Goal: Task Accomplishment & Management: Manage account settings

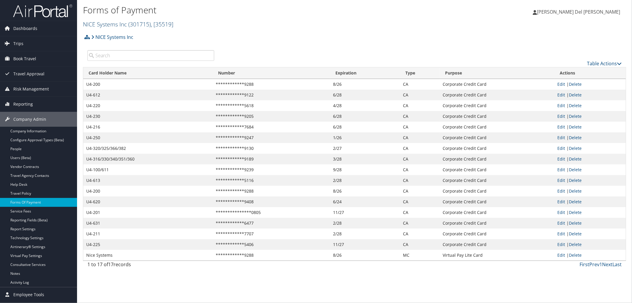
click at [106, 28] on link "NICE Systems Inc ( 301715 ) , [ 35519 ]" at bounding box center [128, 24] width 90 height 8
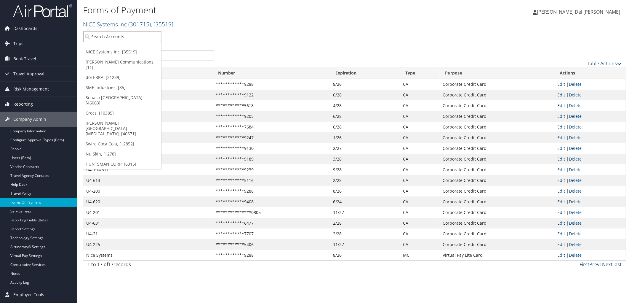
click at [95, 40] on input "search" at bounding box center [122, 36] width 78 height 11
type input "Fred"
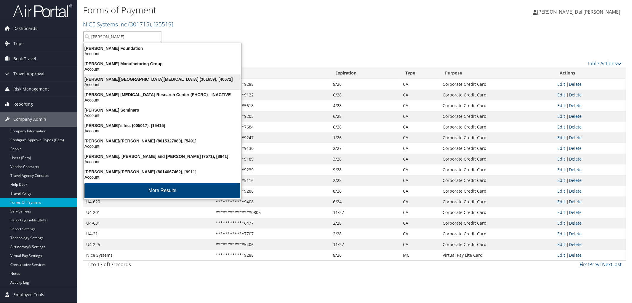
click at [114, 85] on div "Account" at bounding box center [162, 84] width 165 height 5
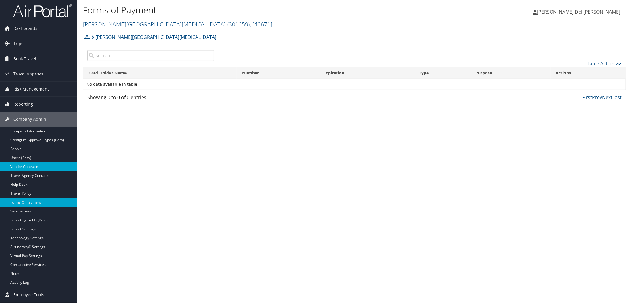
click at [33, 164] on link "Vendor Contracts" at bounding box center [38, 166] width 77 height 9
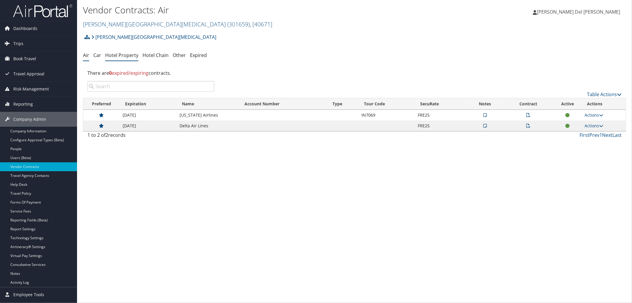
click at [130, 58] on link "Hotel Property" at bounding box center [121, 55] width 33 height 7
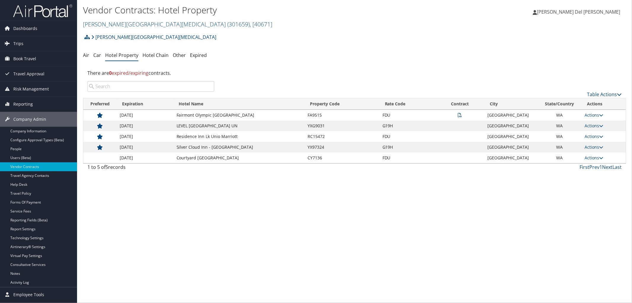
click at [207, 119] on td "Fairmont Olympic Seattle" at bounding box center [239, 115] width 131 height 11
click at [587, 118] on link "Actions" at bounding box center [594, 115] width 19 height 6
click at [578, 149] on link "Edit" at bounding box center [580, 145] width 37 height 10
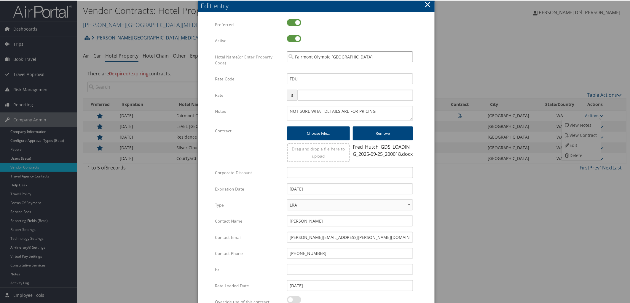
click at [354, 57] on input "Fairmont Olympic Seattle" at bounding box center [350, 56] width 126 height 11
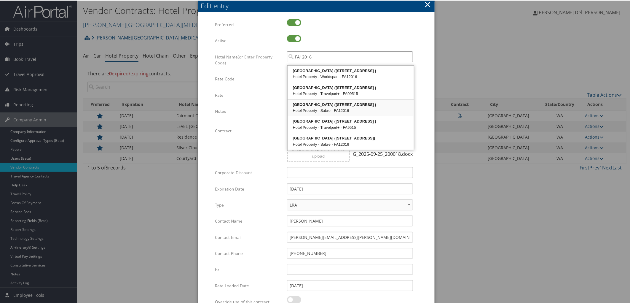
click at [347, 111] on div "Hotel Property - Sabre - FA12016" at bounding box center [351, 110] width 125 height 6
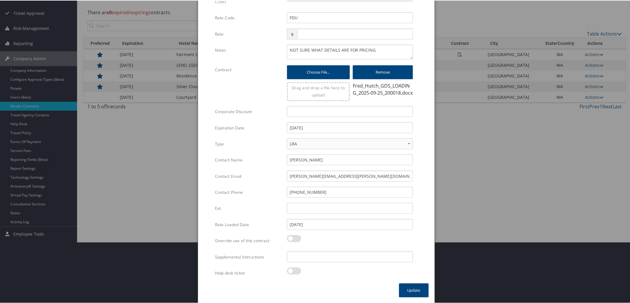
scroll to position [86, 0]
type input "Fairmont Olympic Seattle"
drag, startPoint x: 384, startPoint y: 31, endPoint x: 283, endPoint y: 33, distance: 100.2
click at [283, 44] on div "NOT SURE WHAT DETAILS ARE FOR PRICING Multiple values The selected items contai…" at bounding box center [350, 54] width 135 height 20
type textarea "Sabre FA012016"
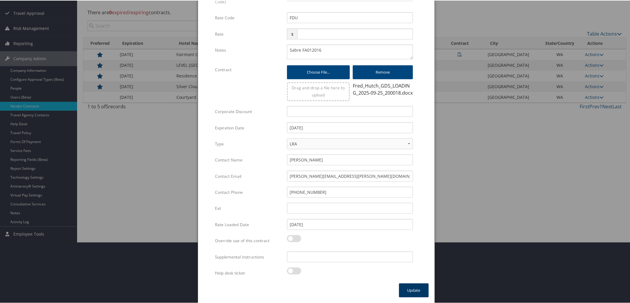
click at [411, 289] on button "Update" at bounding box center [414, 290] width 30 height 14
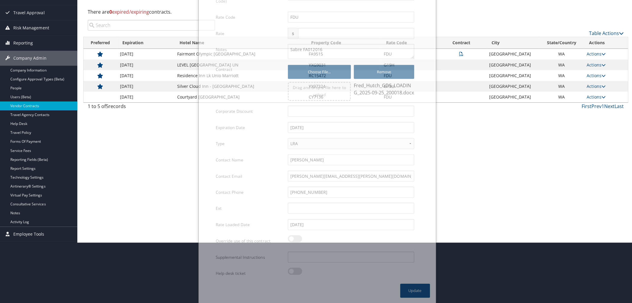
scroll to position [0, 0]
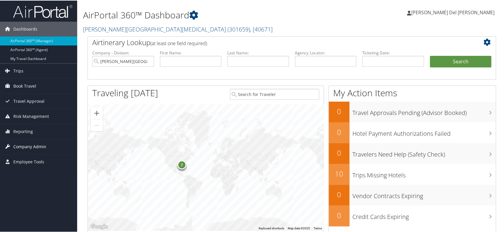
drag, startPoint x: 25, startPoint y: 146, endPoint x: 29, endPoint y: 144, distance: 4.1
click at [25, 146] on span "Company Admin" at bounding box center [29, 145] width 33 height 15
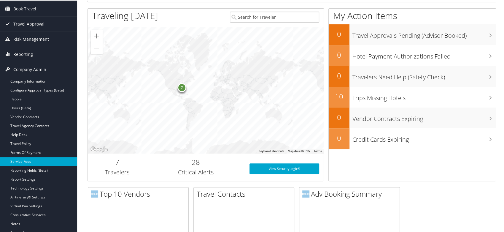
scroll to position [99, 0]
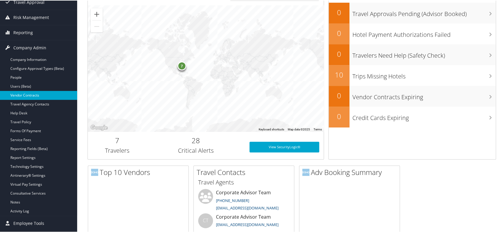
click at [26, 94] on link "Vendor Contracts" at bounding box center [38, 94] width 77 height 9
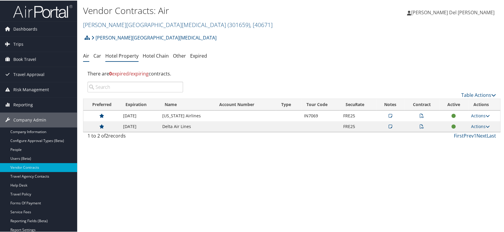
click at [125, 57] on link "Hotel Property" at bounding box center [121, 55] width 33 height 7
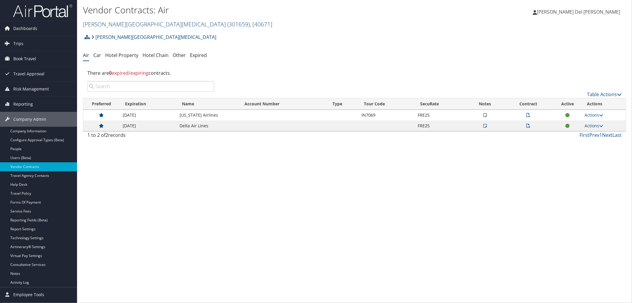
click at [114, 27] on link "Fred Hutchinson Cancer Center ( 301659 ) , [ 40671 ]" at bounding box center [177, 24] width 189 height 8
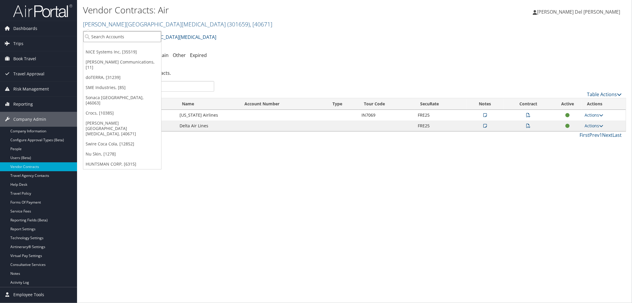
click at [103, 36] on input "search" at bounding box center [122, 36] width 78 height 11
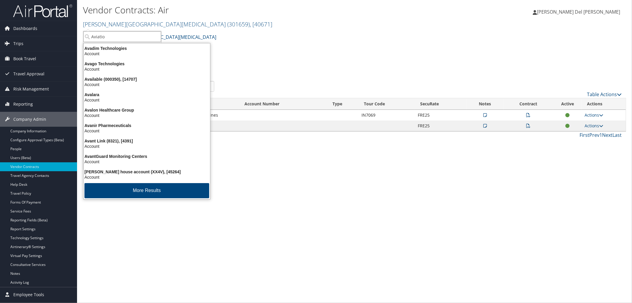
type input "Aviation"
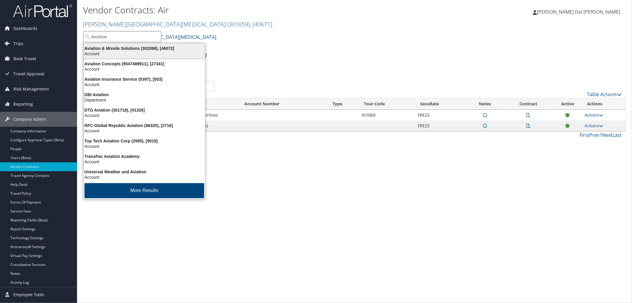
click at [115, 48] on div "Aviation & Missile Solutions (302099), [46072]" at bounding box center [144, 48] width 129 height 5
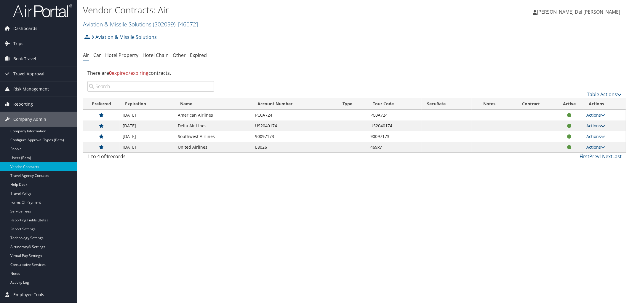
click at [593, 128] on link "Actions" at bounding box center [596, 126] width 19 height 6
click at [576, 151] on link "Edit Contract" at bounding box center [583, 146] width 39 height 10
select select "[object Object]"
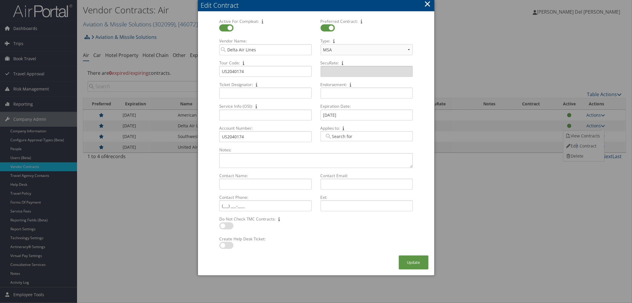
click at [427, 7] on button "×" at bounding box center [427, 4] width 7 height 12
